Goal: Task Accomplishment & Management: Complete application form

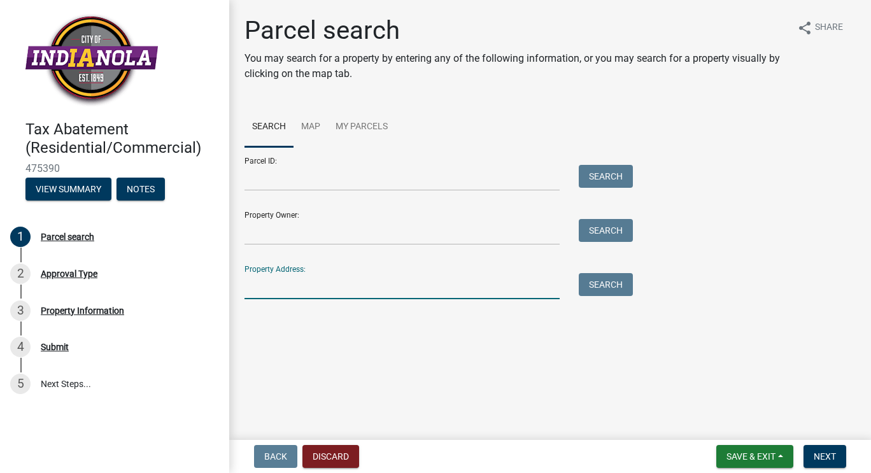
click at [301, 294] on input "Property Address:" at bounding box center [402, 286] width 315 height 26
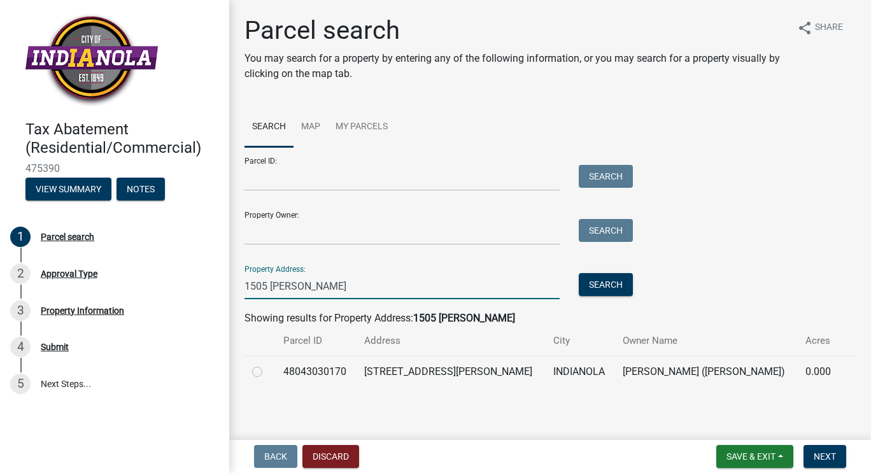
click at [266, 281] on input "1505 [PERSON_NAME]" at bounding box center [402, 286] width 315 height 26
click at [268, 286] on input "1507 [PERSON_NAME]" at bounding box center [402, 286] width 315 height 26
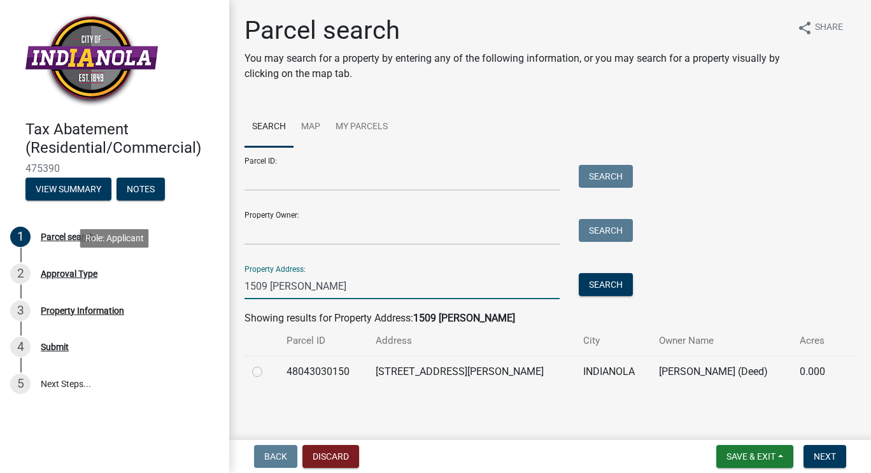
drag, startPoint x: 268, startPoint y: 283, endPoint x: 201, endPoint y: 279, distance: 67.6
click at [201, 279] on div "Tax Abatement (Residential/Commercial) 475390 View Summary Notes 1 Parcel searc…" at bounding box center [435, 236] width 871 height 473
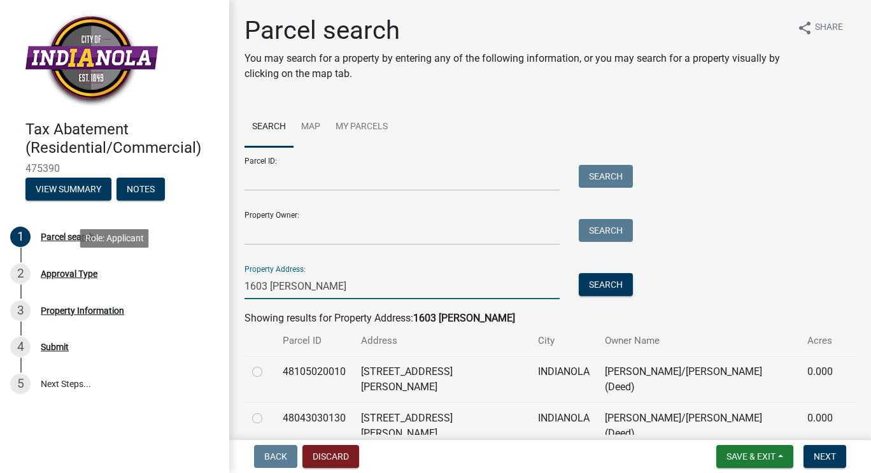
drag, startPoint x: 275, startPoint y: 287, endPoint x: 193, endPoint y: 282, distance: 82.3
click at [193, 282] on div "Tax Abatement (Residential/Commercial) 475390 View Summary Notes 1 Parcel searc…" at bounding box center [435, 236] width 871 height 473
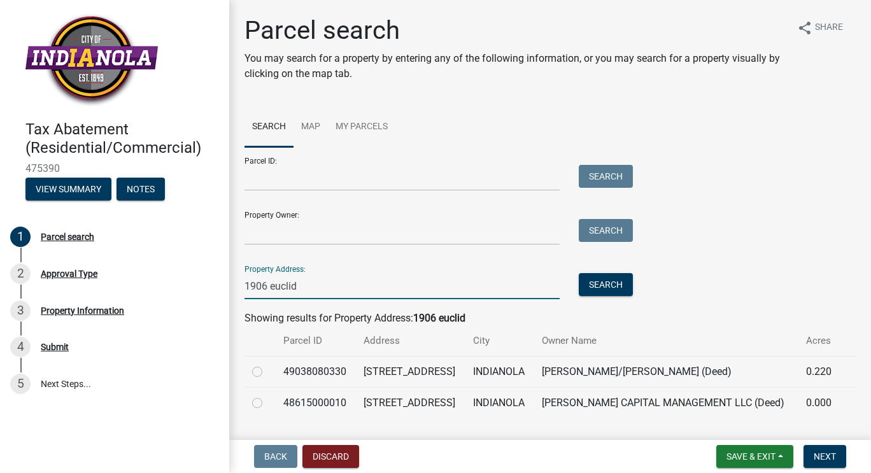
click at [266, 285] on input "1906 euclid" at bounding box center [402, 286] width 315 height 26
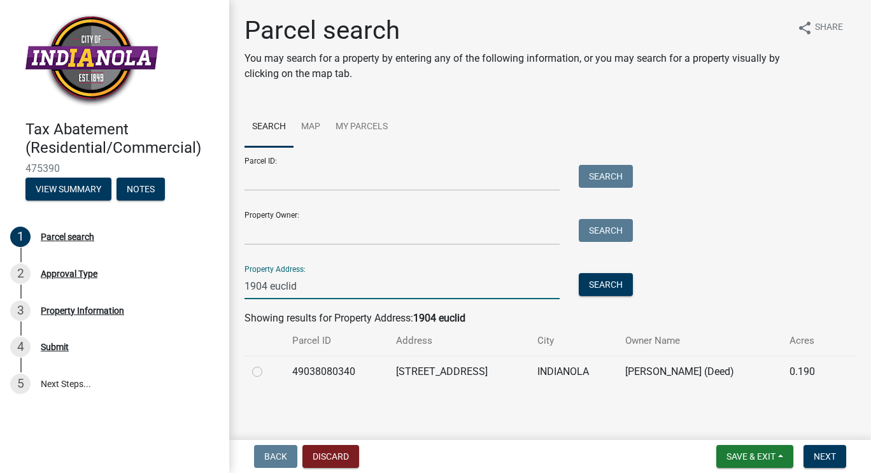
type input "1904 euclid"
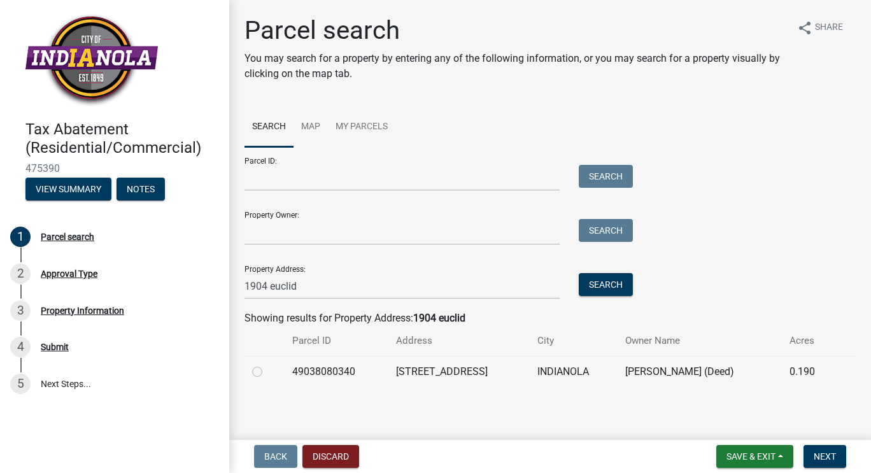
click at [267, 364] on label at bounding box center [267, 364] width 0 height 0
click at [267, 372] on input "radio" at bounding box center [271, 368] width 8 height 8
radio input "true"
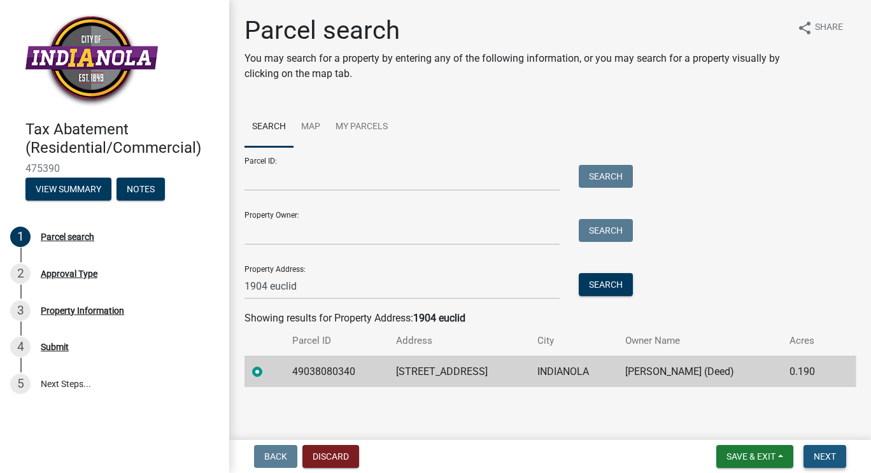
click at [818, 453] on span "Next" at bounding box center [825, 456] width 22 height 10
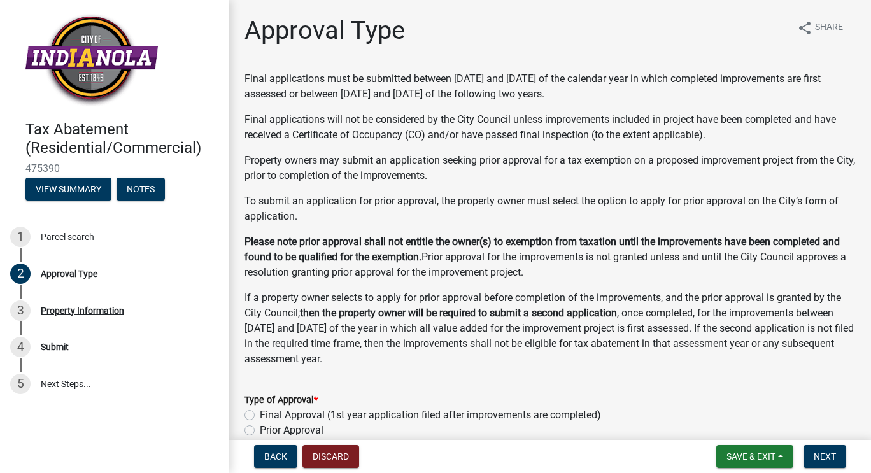
scroll to position [64, 0]
